Goal: Find specific page/section: Find specific page/section

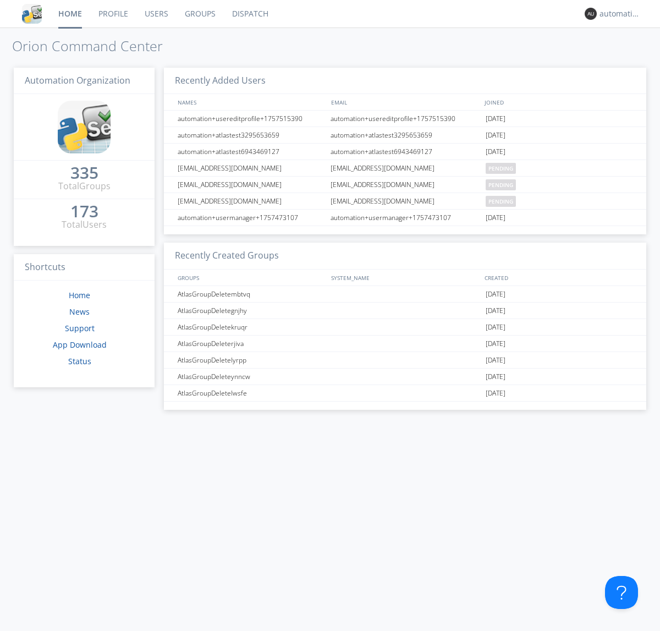
click at [249, 14] on link "Dispatch" at bounding box center [250, 14] width 53 height 28
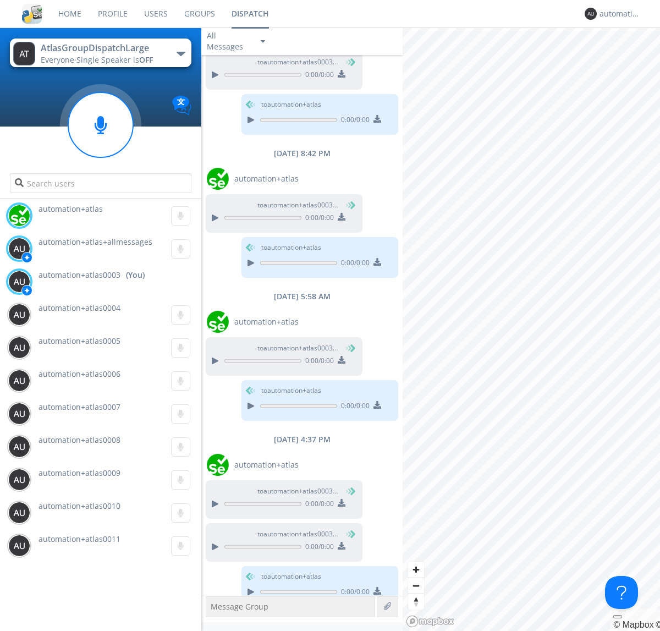
scroll to position [340, 0]
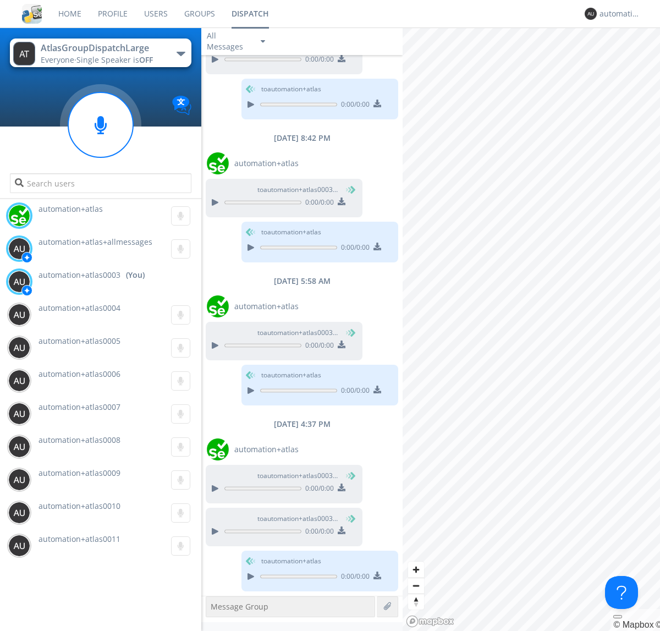
click at [180, 53] on div "button" at bounding box center [181, 54] width 9 height 4
click at [0, 0] on span "AtlasGroupDispatch" at bounding box center [0, 0] width 0 height 0
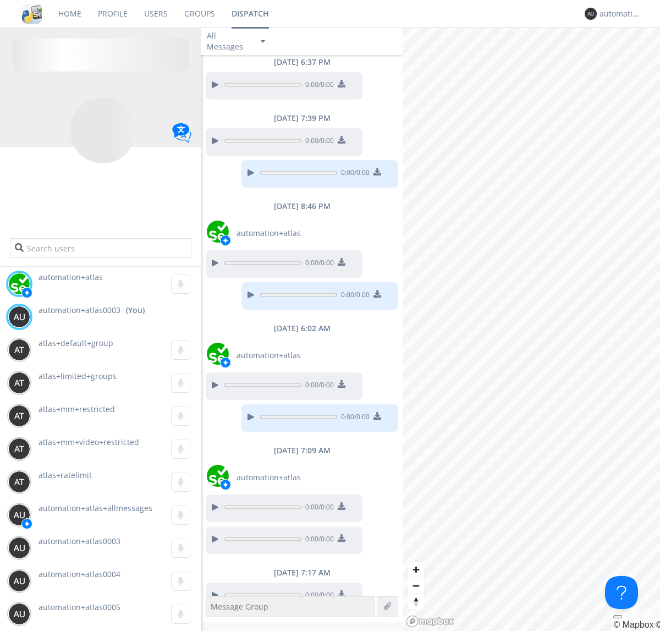
scroll to position [372, 0]
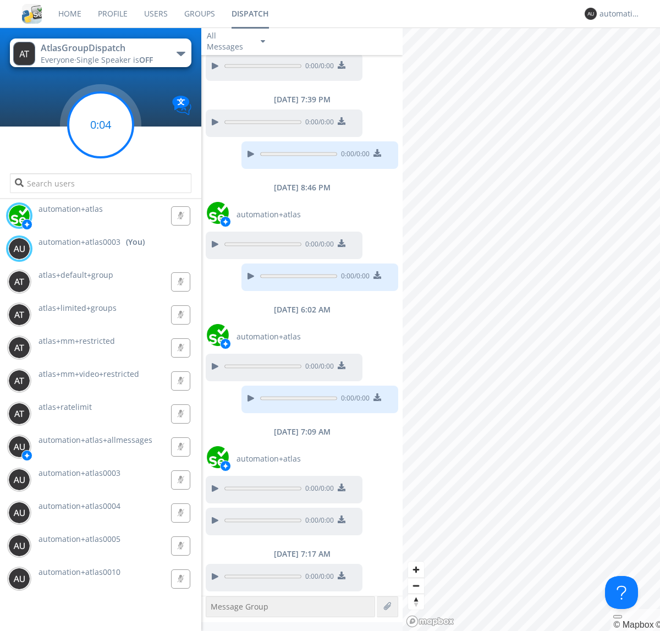
click at [101, 125] on g at bounding box center [100, 124] width 65 height 65
